Goal: Navigation & Orientation: Find specific page/section

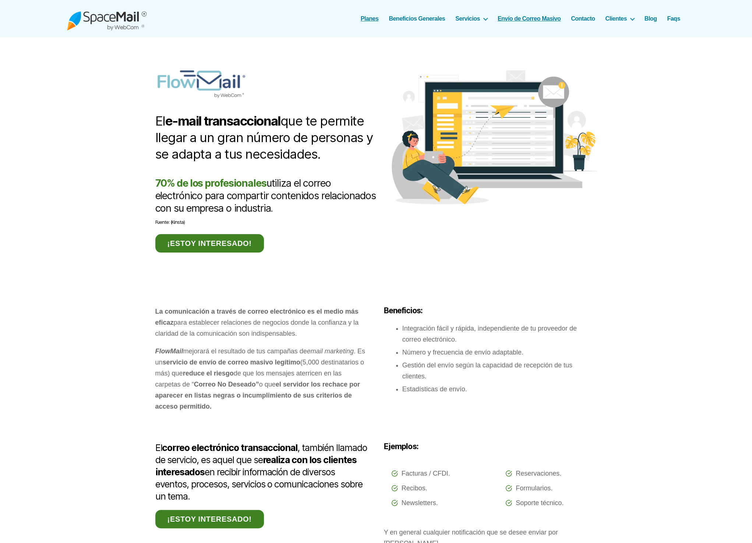
click at [368, 19] on link "Planes" at bounding box center [370, 18] width 18 height 7
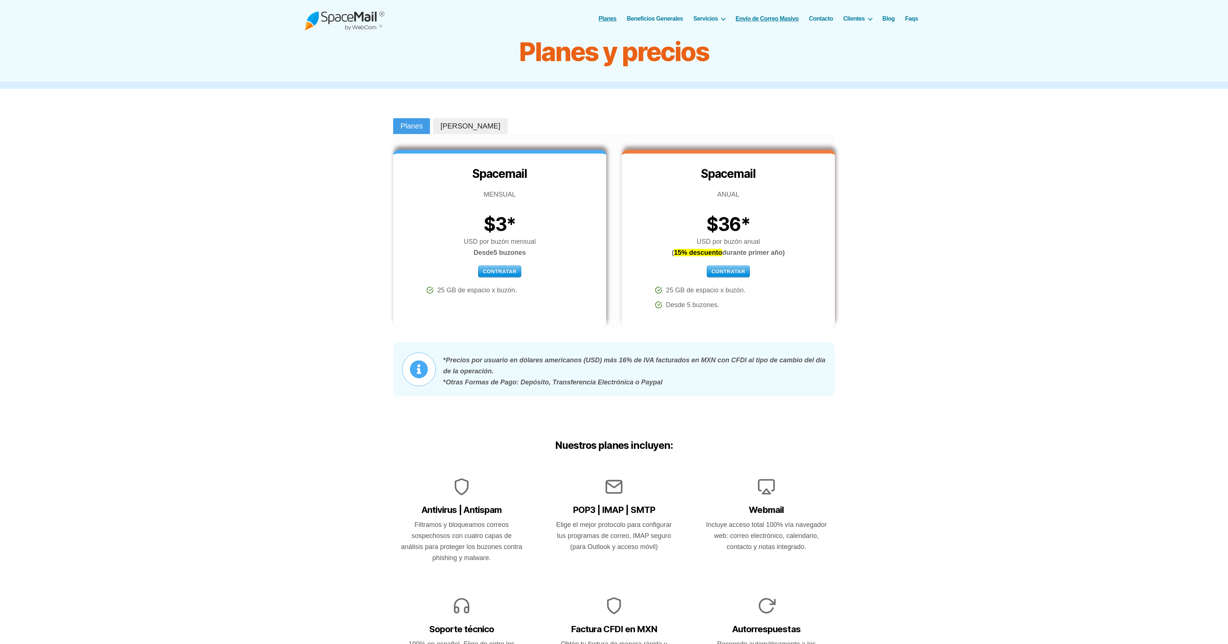
click at [752, 17] on link "Envío de Correo Masivo" at bounding box center [767, 18] width 63 height 7
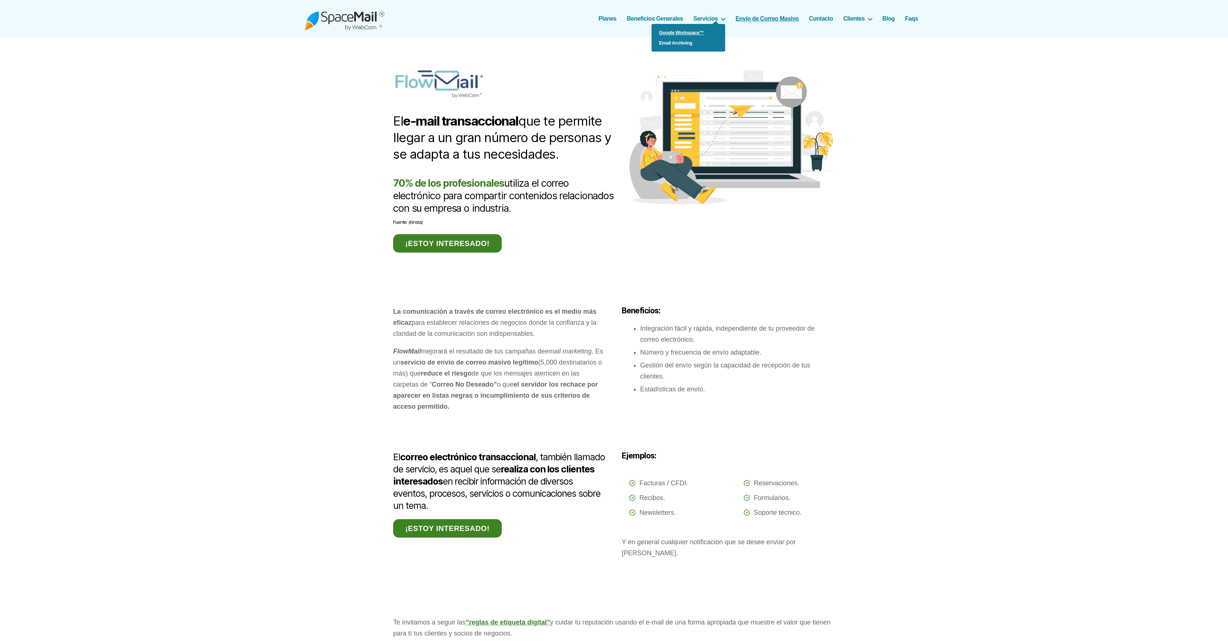
click at [683, 33] on link "Google Workspace™" at bounding box center [689, 33] width 74 height 10
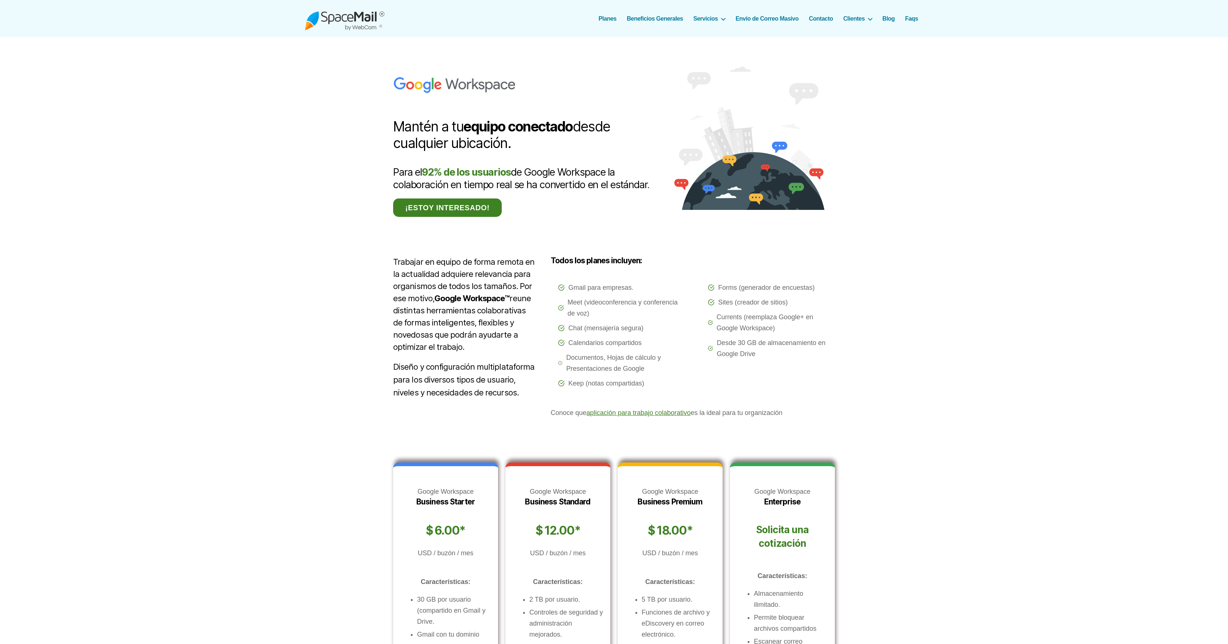
click at [363, 15] on img at bounding box center [345, 19] width 80 height 24
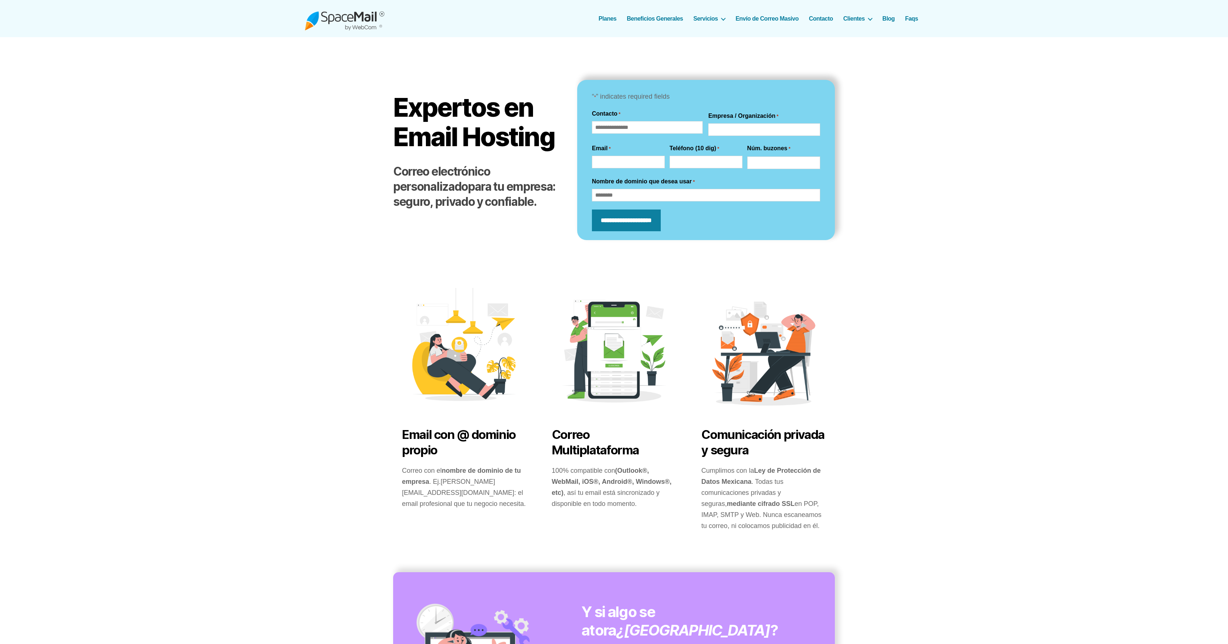
click at [753, 18] on link "Envío de Correo Masivo" at bounding box center [767, 18] width 63 height 7
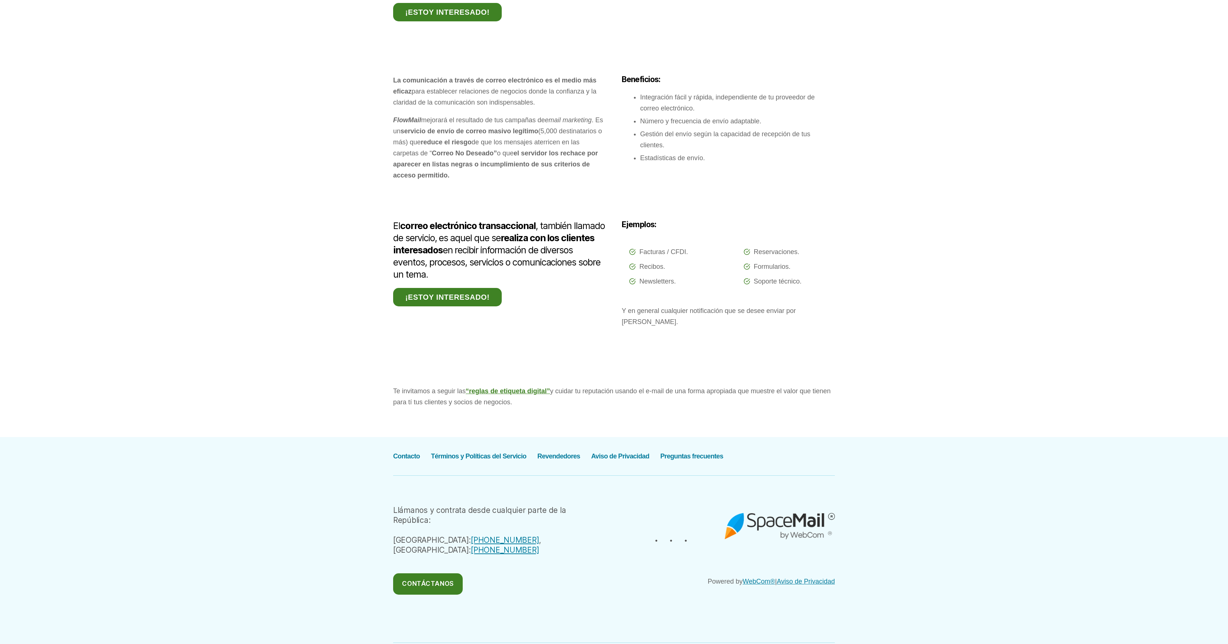
scroll to position [252, 0]
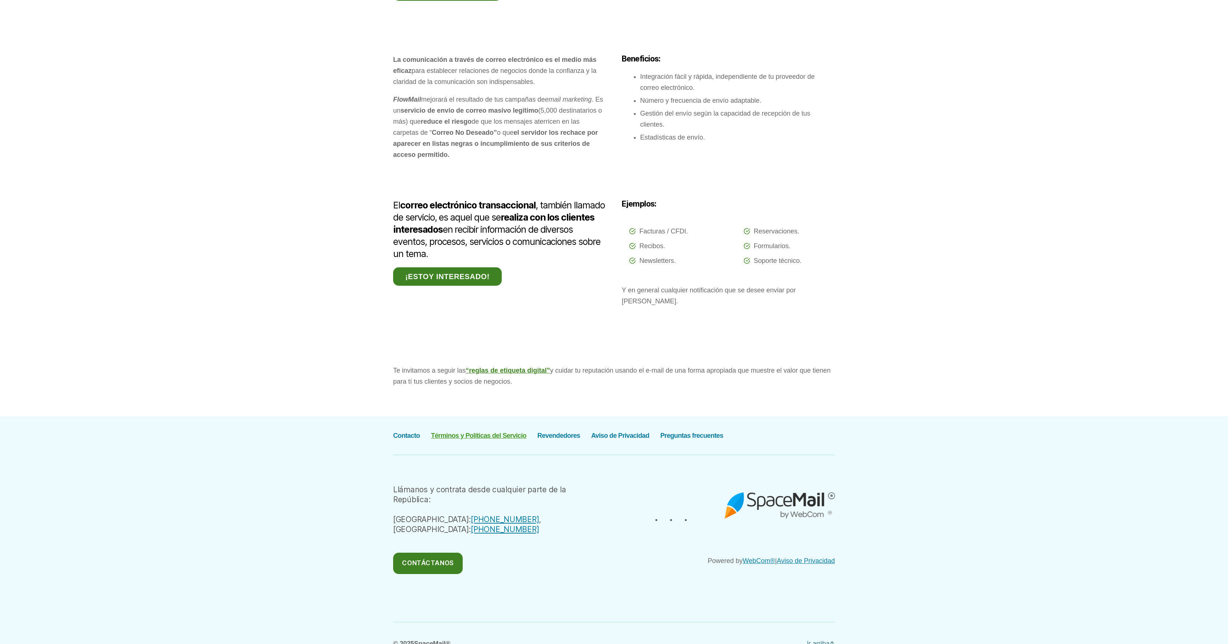
click at [495, 432] on link "Términos y Políticas del Servicio" at bounding box center [478, 435] width 95 height 7
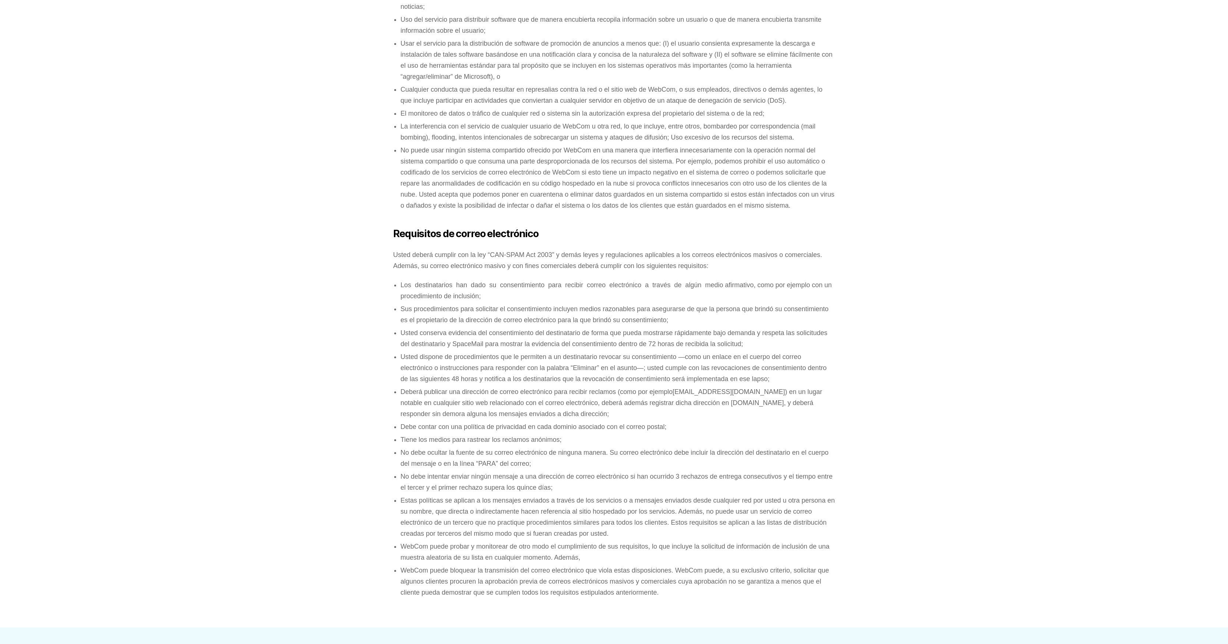
scroll to position [4585, 0]
